Goal: Transaction & Acquisition: Purchase product/service

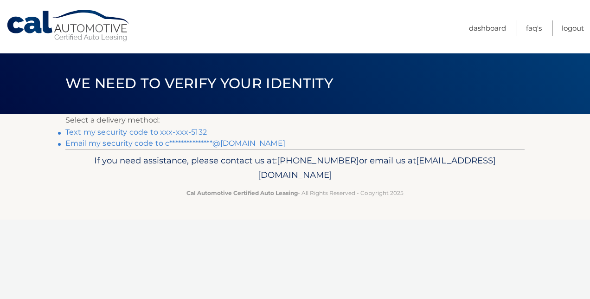
click at [158, 130] on link "Text my security code to xxx-xxx-5132" at bounding box center [136, 132] width 142 height 9
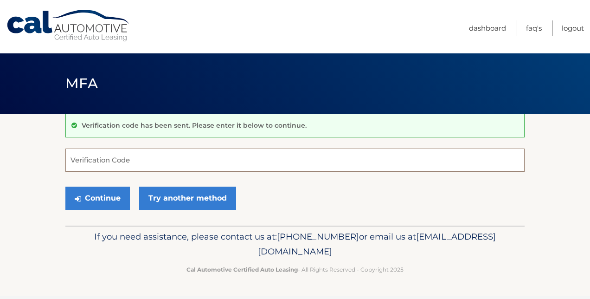
click at [161, 151] on input "Verification Code" at bounding box center [295, 160] width 460 height 23
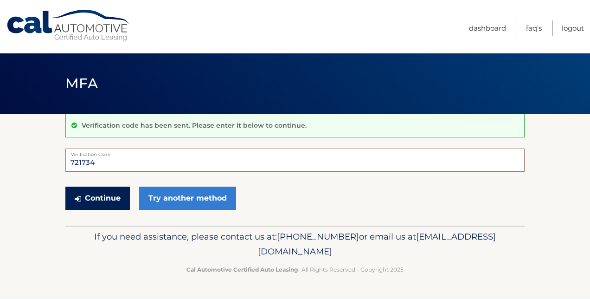
type input "721734"
click at [107, 202] on button "Continue" at bounding box center [97, 198] width 65 height 23
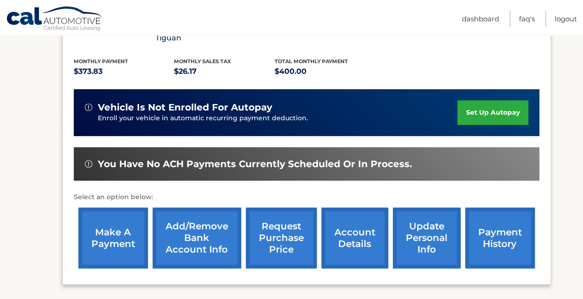
scroll to position [200, 0]
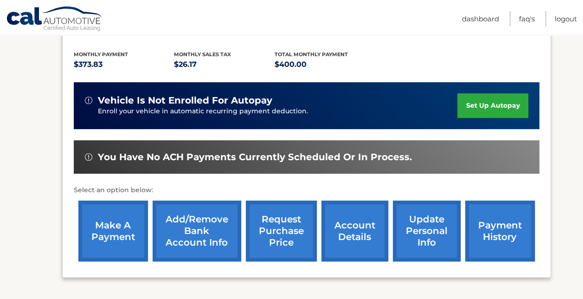
click at [507, 224] on link "payment history" at bounding box center [501, 231] width 70 height 61
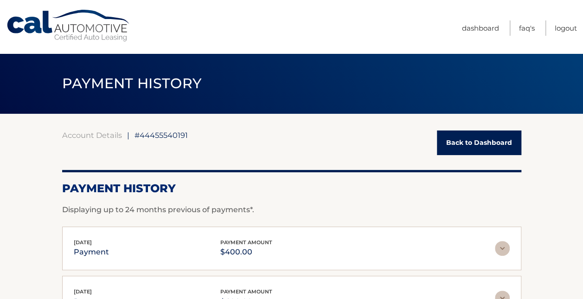
scroll to position [12, 0]
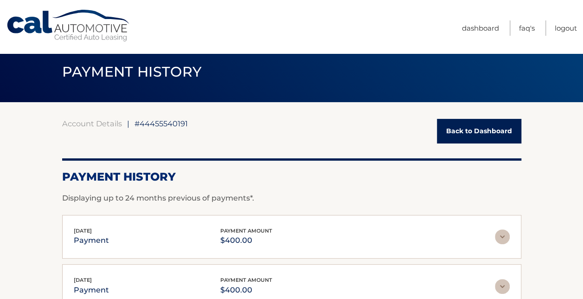
click at [451, 125] on link "Back to Dashboard" at bounding box center [479, 131] width 84 height 25
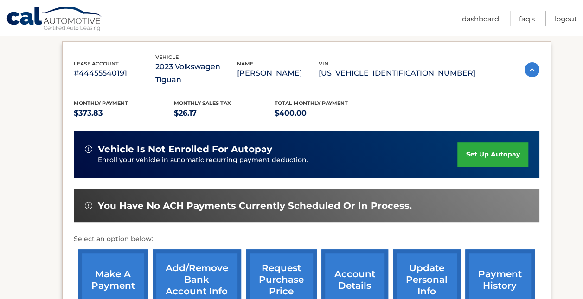
scroll to position [150, 0]
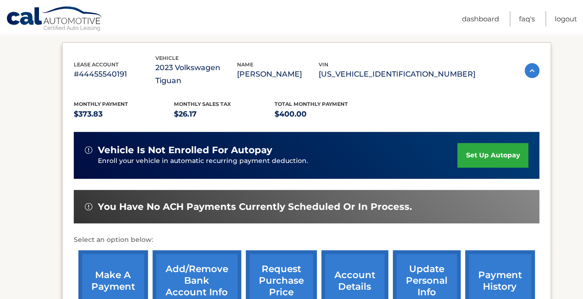
click at [110, 266] on link "make a payment" at bounding box center [113, 280] width 70 height 61
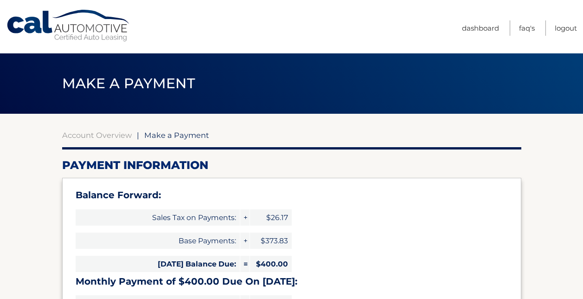
select select "OGJhNjAwYzctZDRhZS00ZWM3LWI1NTEtNjlhMTFmZTA1OGJl"
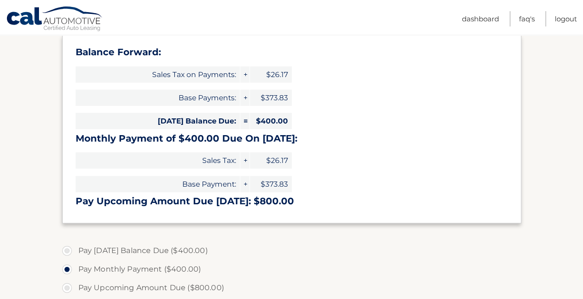
scroll to position [146, 0]
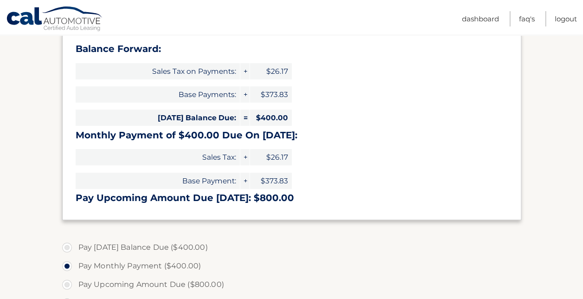
click at [119, 245] on label "Pay [DATE] Balance Due ($400.00)" at bounding box center [292, 247] width 460 height 19
click at [75, 245] on input "Pay [DATE] Balance Due ($400.00)" at bounding box center [70, 245] width 9 height 15
radio input "true"
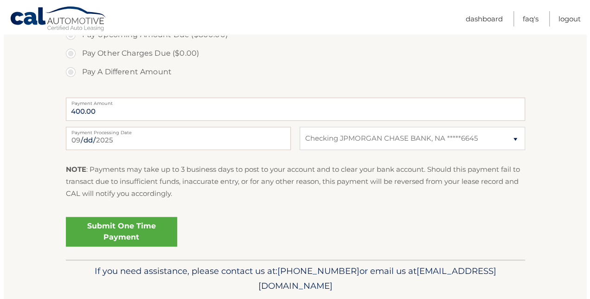
scroll to position [402, 0]
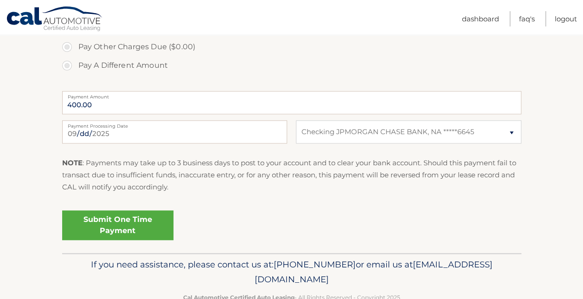
click at [125, 228] on link "Submit One Time Payment" at bounding box center [117, 225] width 111 height 30
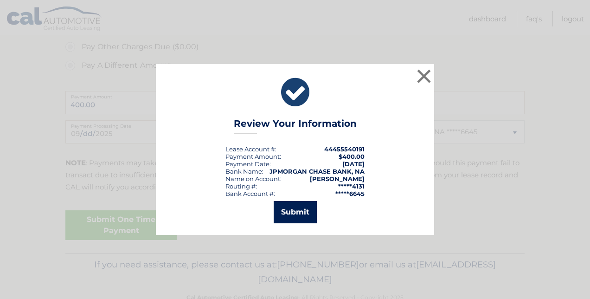
click at [298, 219] on button "Submit" at bounding box center [295, 212] width 43 height 22
